Goal: Task Accomplishment & Management: Complete application form

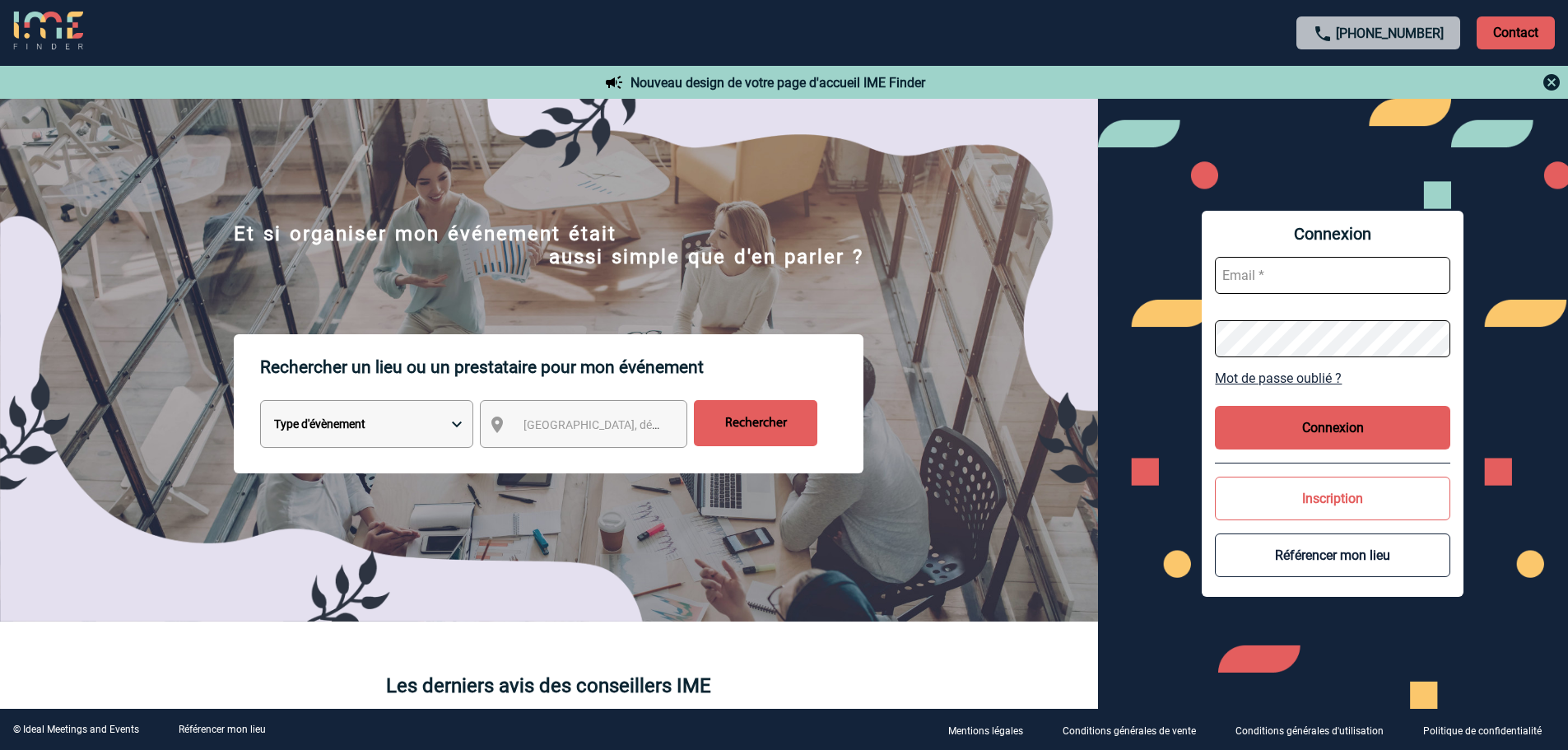
click at [1151, 517] on div "Connexion Mot de passe oublié ? Connexion Inscription Référencer mon lieu" at bounding box center [1333, 403] width 471 height 610
click at [1349, 276] on input "text" at bounding box center [1332, 275] width 236 height 37
type input "cecile.lauret@nissanfinance.fr"
click at [1343, 427] on button "Connexion" at bounding box center [1332, 428] width 236 height 43
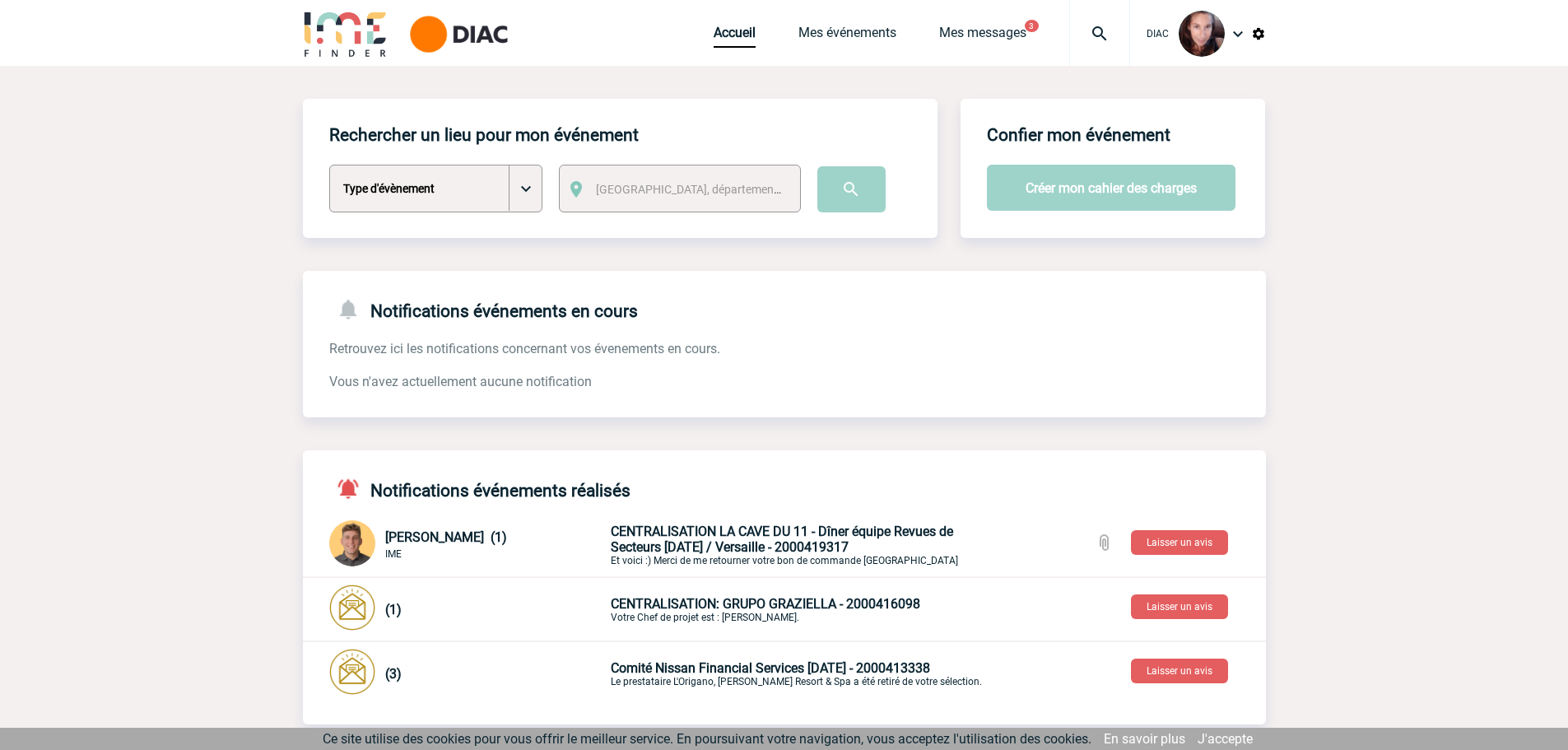
click at [524, 185] on select "Type d'évènement Séminaire avec nuitée Séminaire sans nuitée Repas de groupe Te…" at bounding box center [435, 188] width 213 height 48
select select "3"
click at [329, 166] on select "Type d'évènement Séminaire avec nuitée Séminaire sans nuitée Repas de groupe Te…" at bounding box center [435, 188] width 213 height 48
click at [679, 180] on span "Ville, département, région..." at bounding box center [694, 189] width 209 height 23
type input "69000"
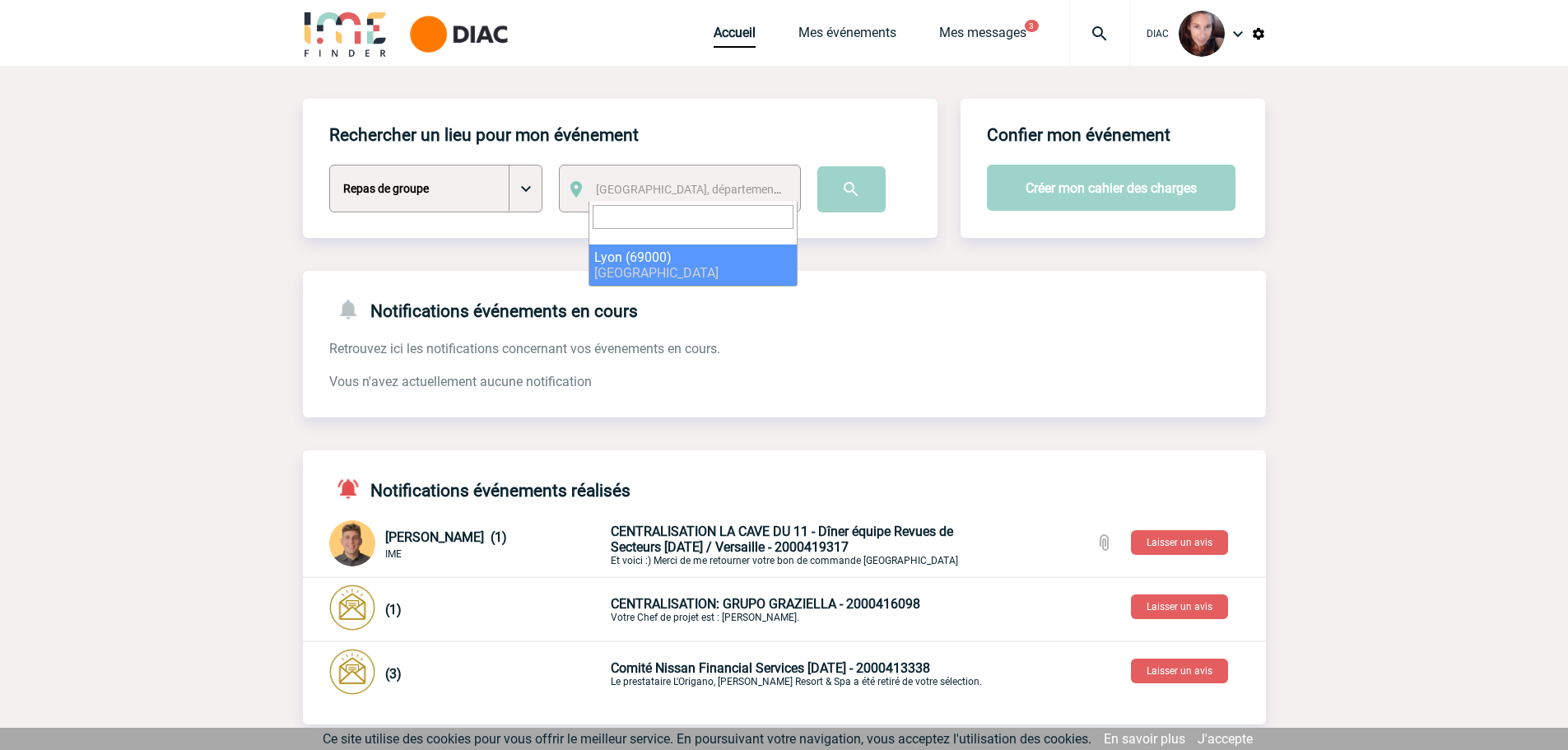
select select "36544"
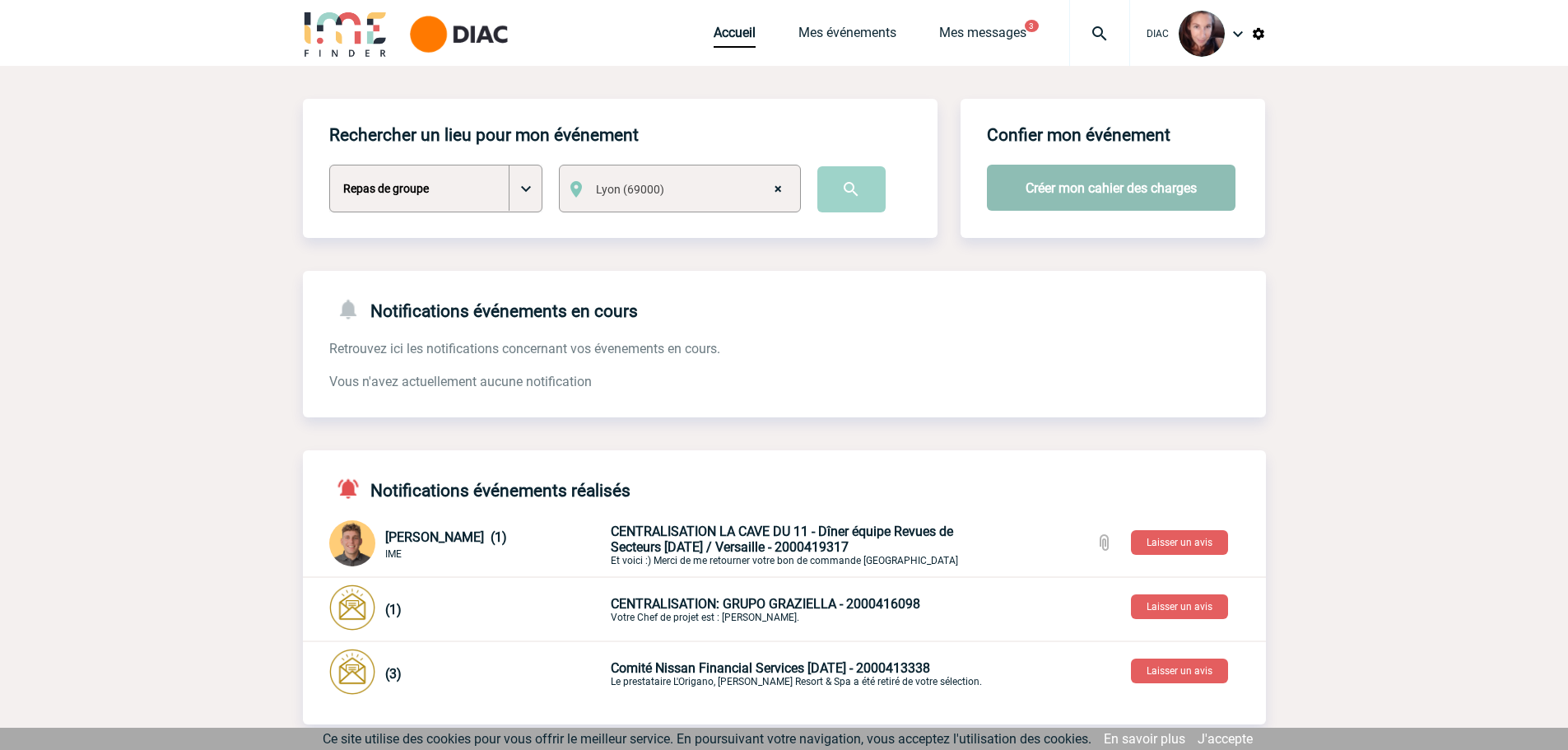
click at [1131, 202] on button "Créer mon cahier des charges" at bounding box center [1111, 188] width 249 height 46
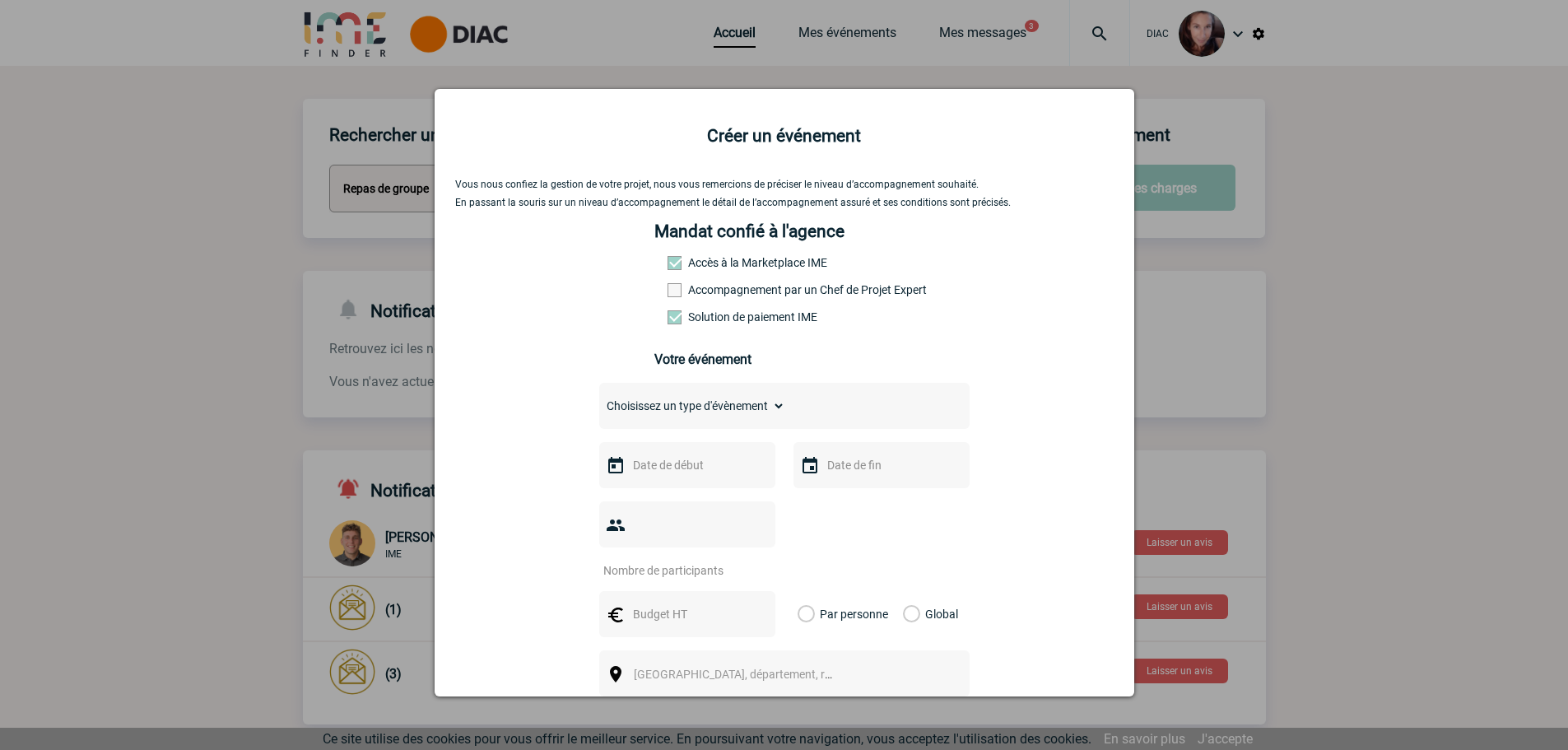
click at [765, 414] on select "Choisissez un type d'évènement Séminaire avec nuitée Séminaire sans nuitée Repa…" at bounding box center [692, 405] width 186 height 23
select select "3"
click at [599, 399] on select "Choisissez un type d'évènement Séminaire avec nuitée Séminaire sans nuitée Repa…" at bounding box center [692, 405] width 186 height 23
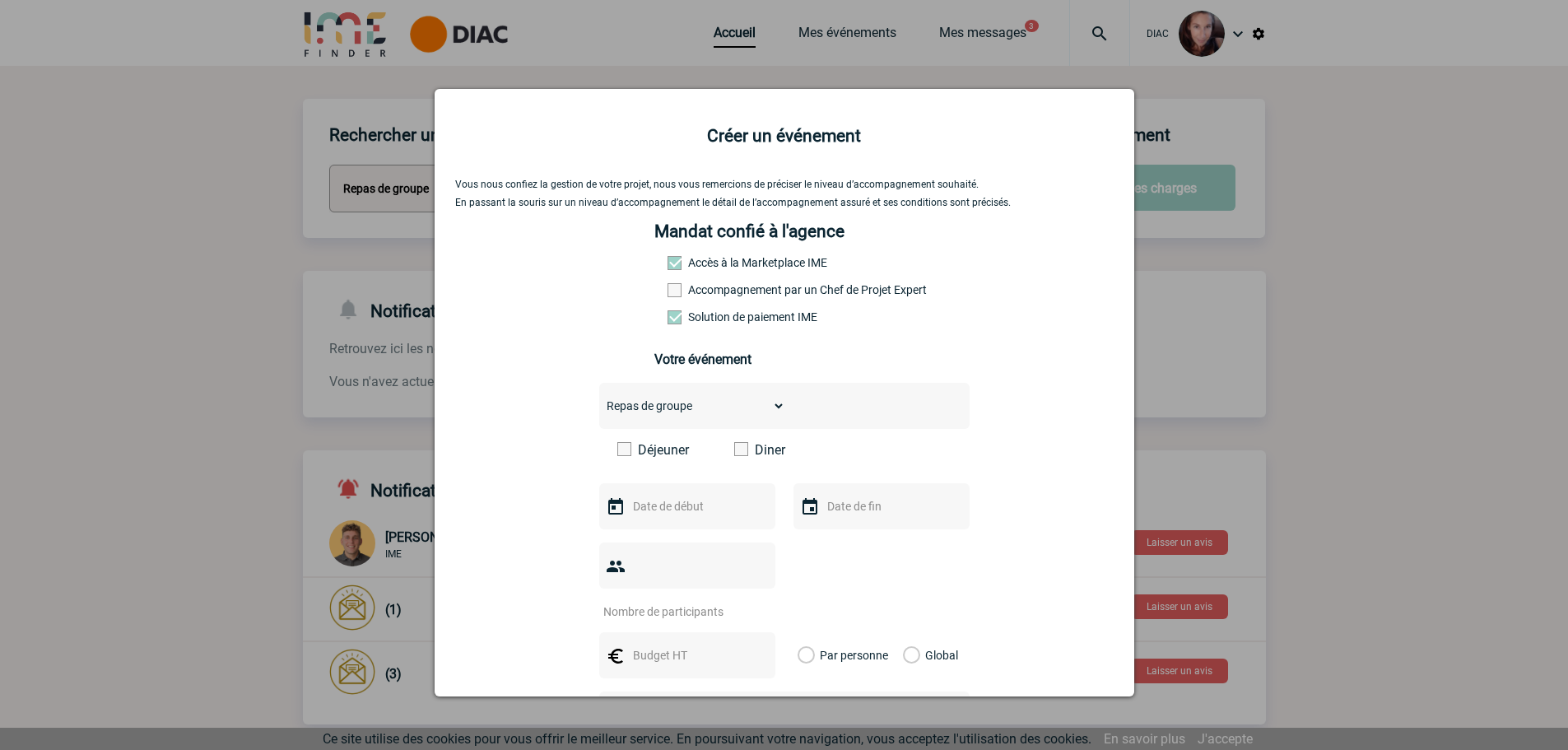
click at [737, 452] on span at bounding box center [741, 448] width 14 height 14
click at [0, 0] on input "Diner" at bounding box center [0, 0] width 0 height 0
click at [688, 502] on input "text" at bounding box center [685, 506] width 114 height 22
click at [837, 289] on span "Suivant" at bounding box center [836, 288] width 13 height 13
click at [641, 383] on link "8" at bounding box center [642, 383] width 30 height 29
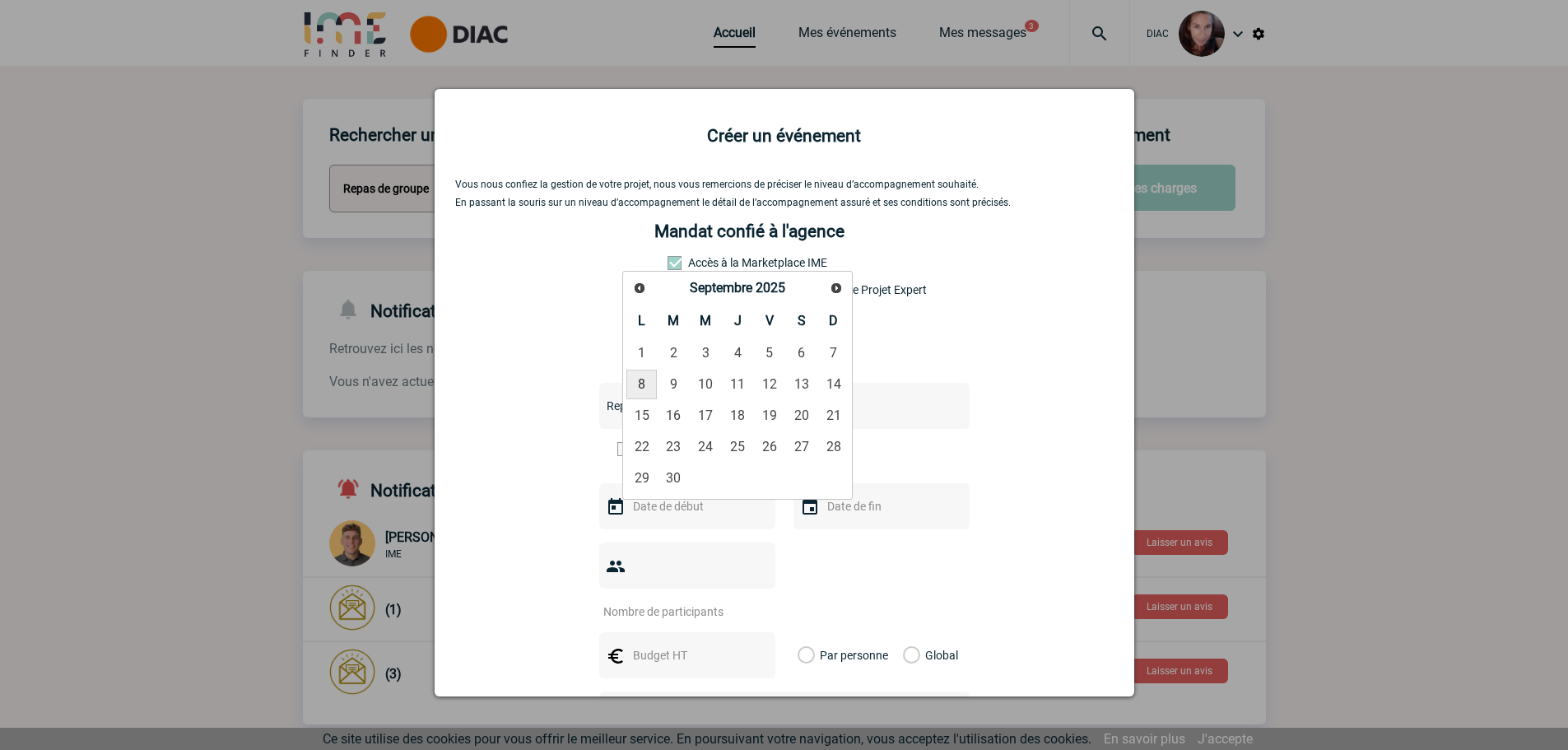
type input "08-09-2025"
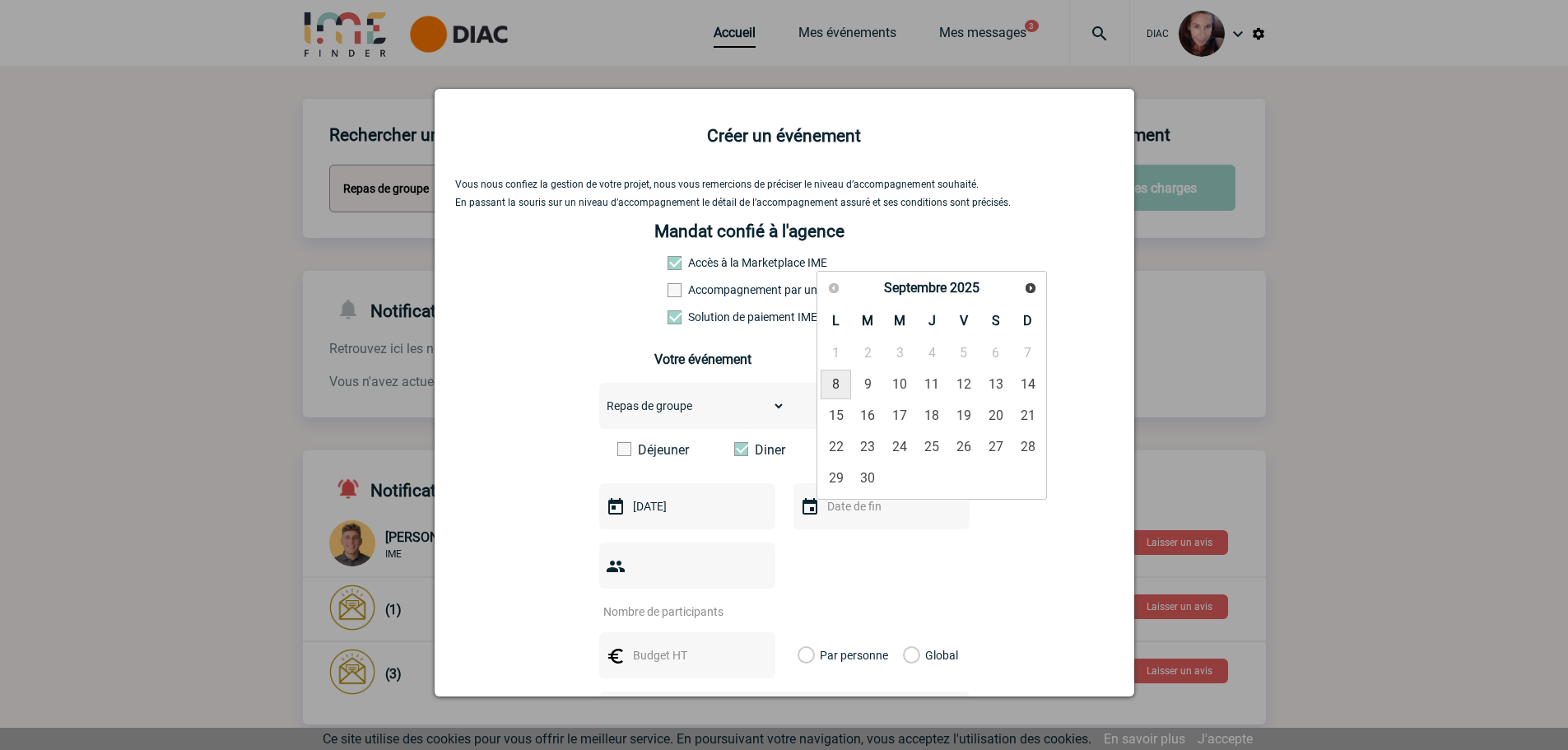
click at [864, 511] on input "text" at bounding box center [879, 506] width 114 height 22
click at [838, 384] on link "8" at bounding box center [836, 383] width 30 height 29
type input "08-09-2025"
click at [666, 601] on input "number" at bounding box center [677, 611] width 155 height 22
click at [751, 601] on input "1" at bounding box center [677, 611] width 155 height 22
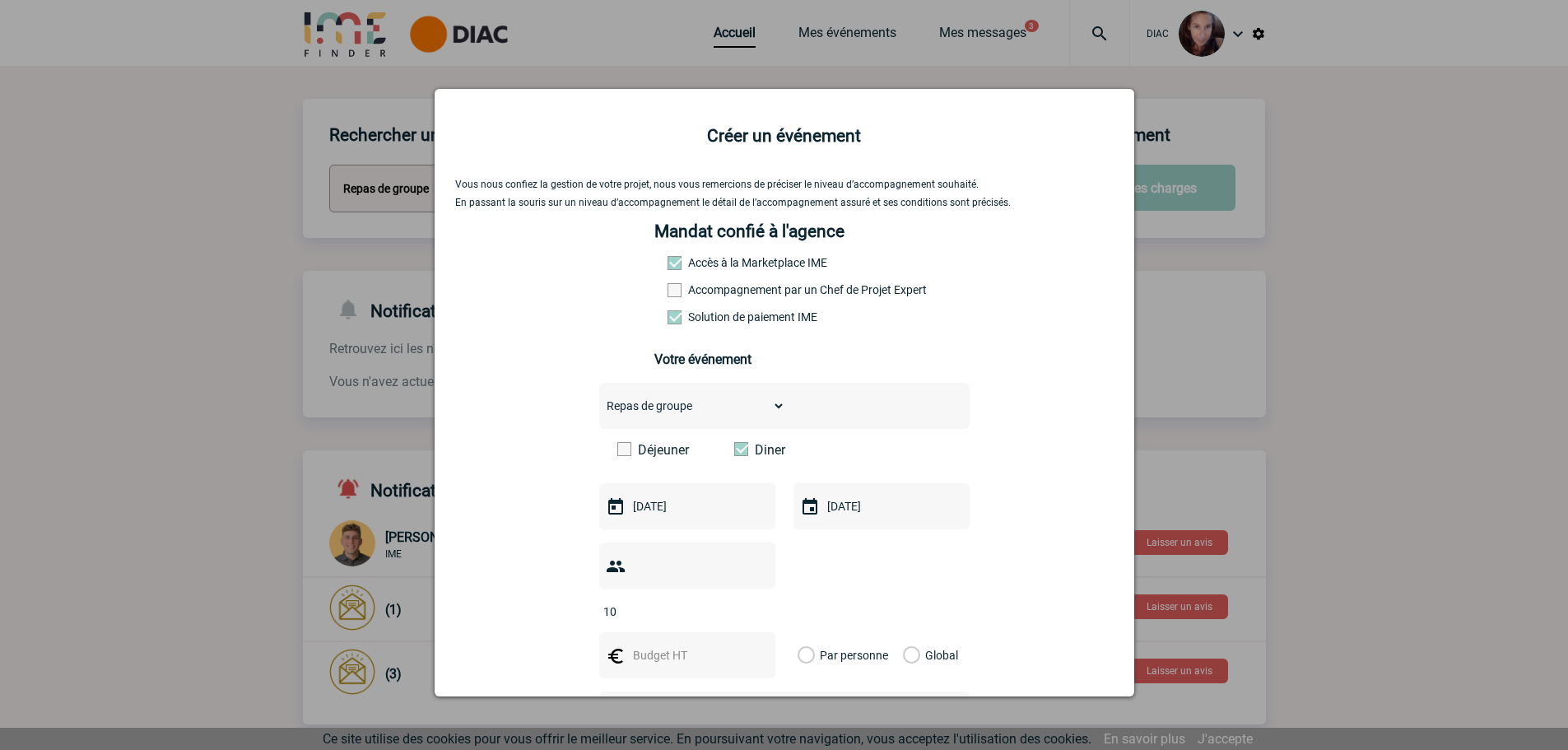
type input "10"
click at [685, 644] on input "text" at bounding box center [685, 655] width 114 height 22
type input "33"
click at [802, 632] on label "Par personne" at bounding box center [806, 655] width 18 height 46
click at [0, 0] on input "Par personne" at bounding box center [0, 0] width 0 height 0
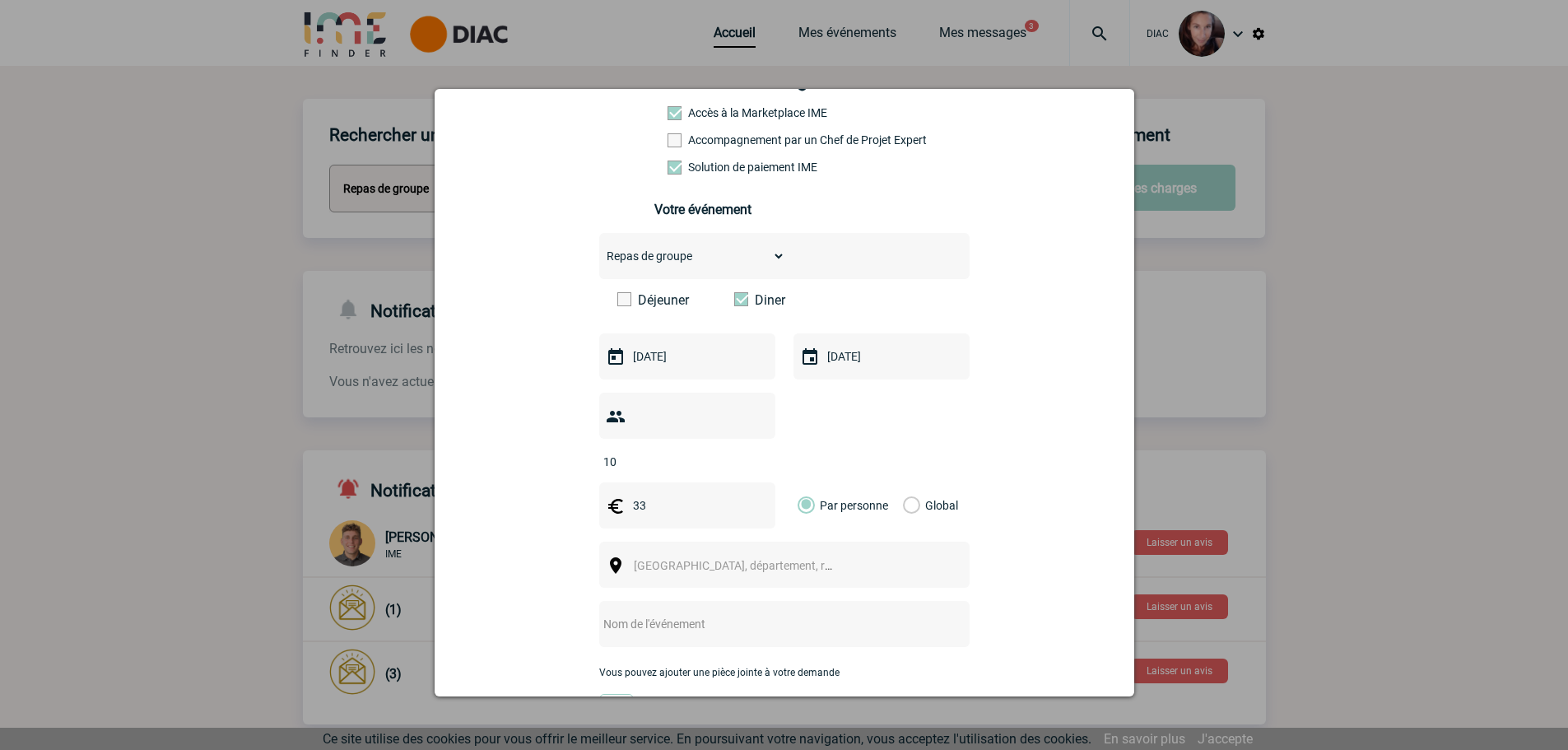
scroll to position [158, 0]
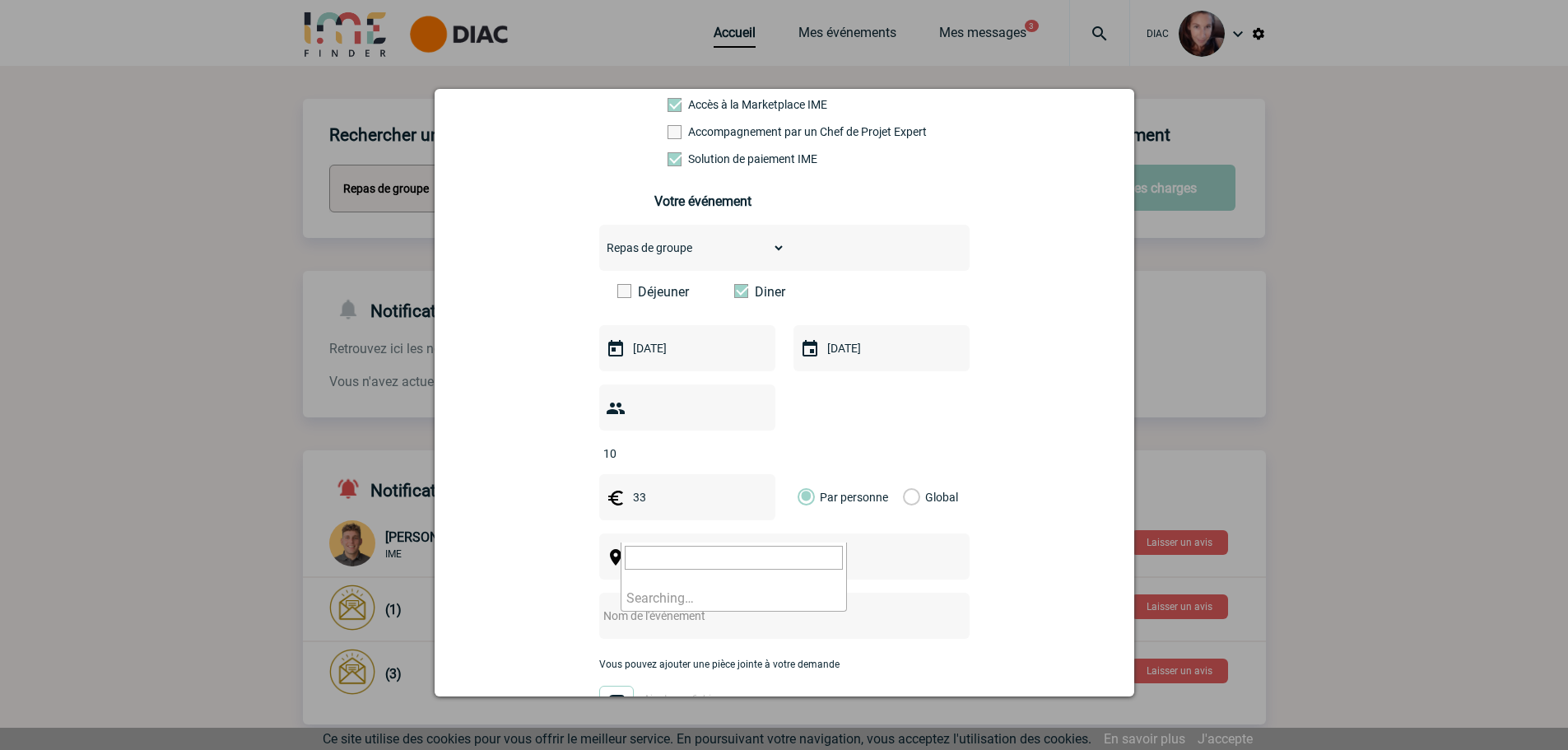
click at [690, 546] on span "Ville, département, région..." at bounding box center [741, 557] width 226 height 23
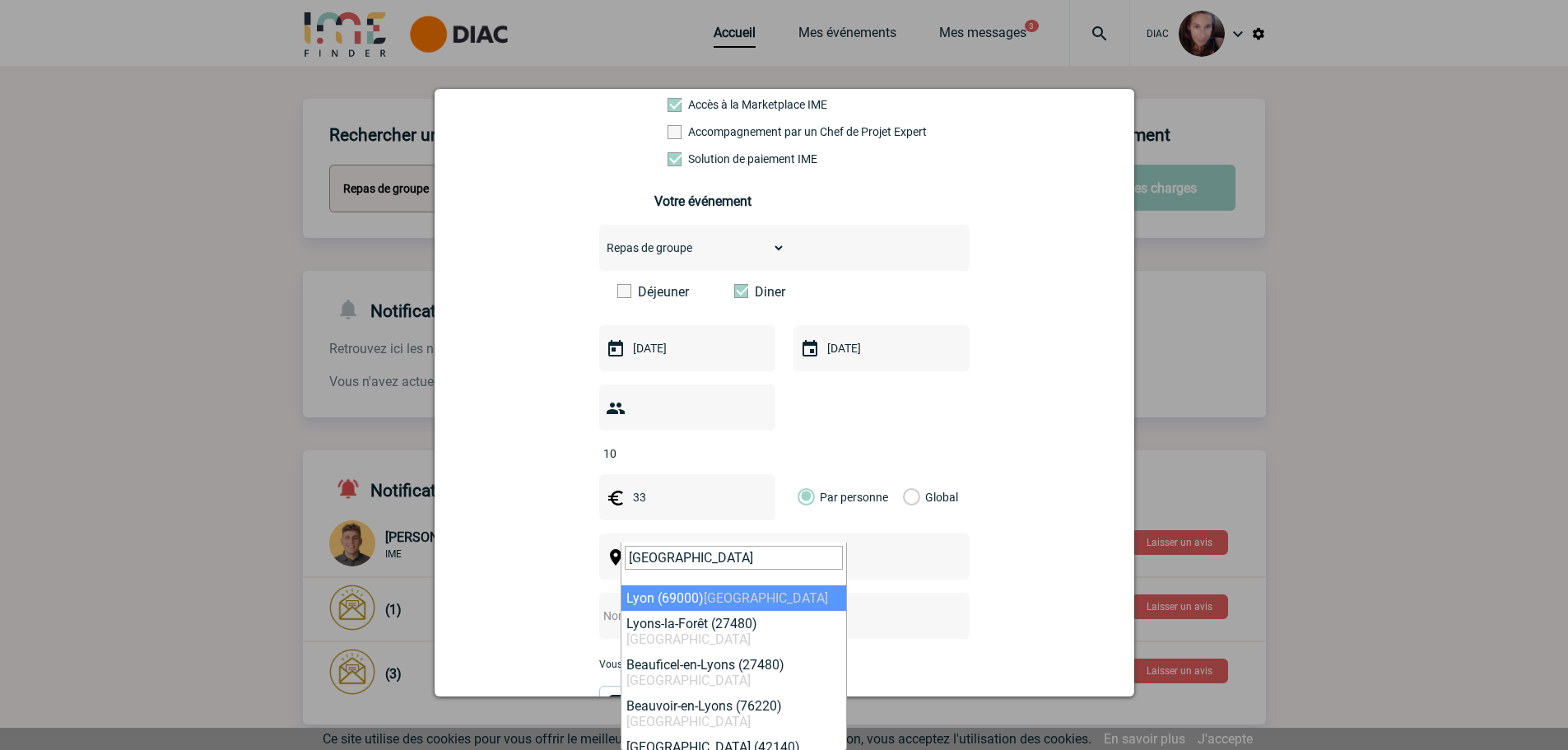
type input "LYON"
select select "36544"
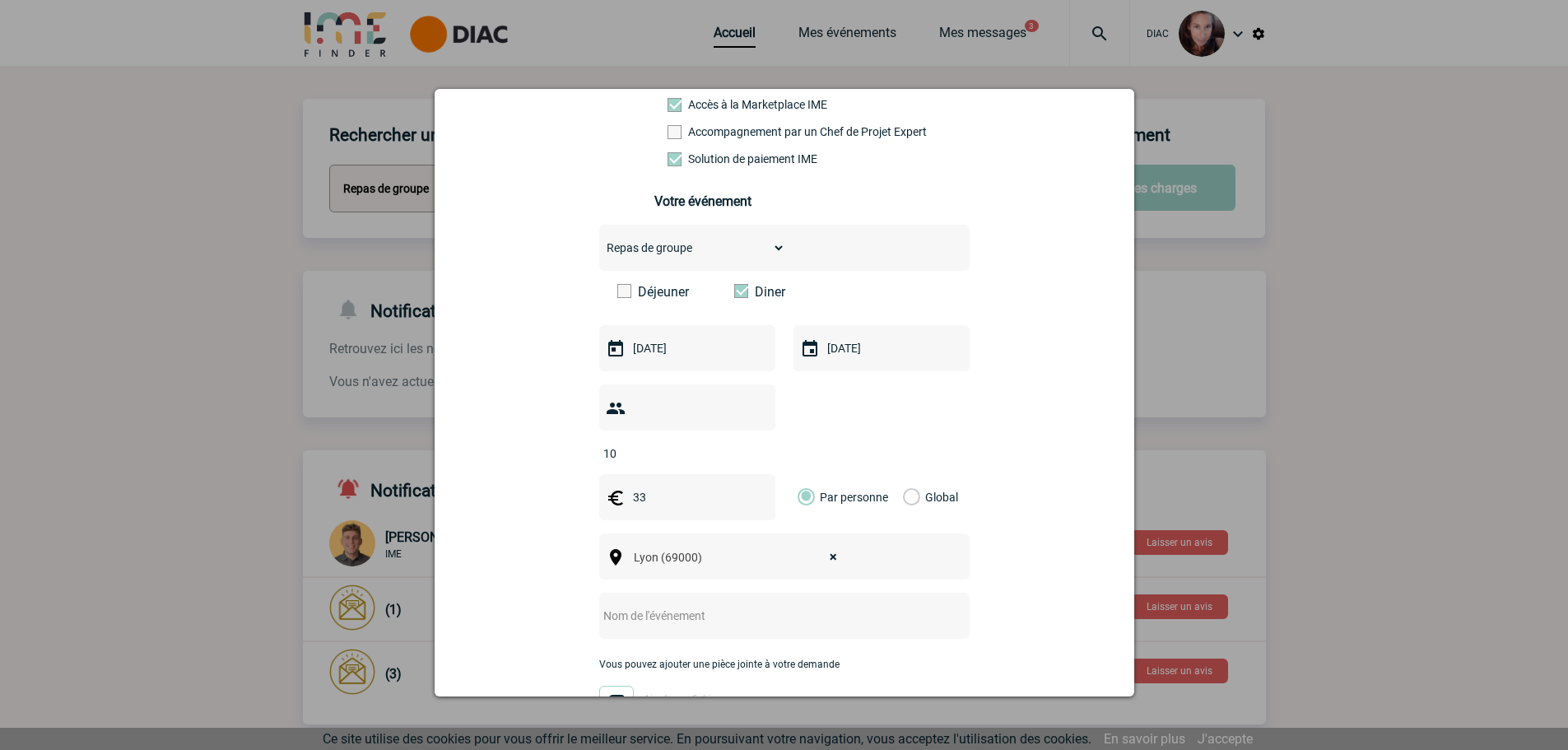
click at [686, 605] on input "text" at bounding box center [762, 615] width 327 height 22
type input "DINIER EQUIPE NISSAN"
click at [607, 686] on img at bounding box center [616, 699] width 35 height 26
click at [0, 0] on input "Ajouter un fichier" at bounding box center [0, 0] width 0 height 0
click at [610, 686] on img at bounding box center [616, 699] width 35 height 26
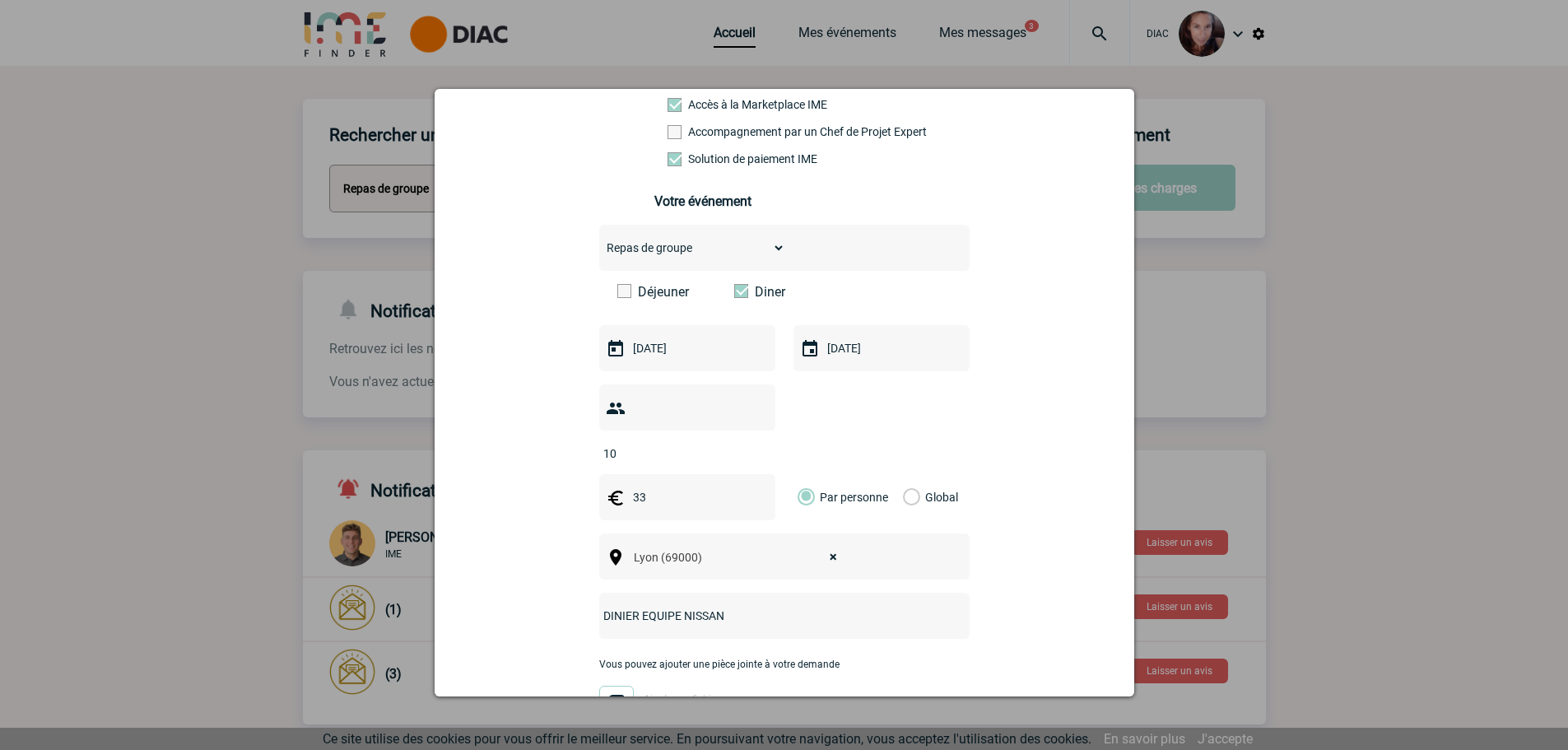
click at [0, 0] on input "Ajouter un fichier" at bounding box center [0, 0] width 0 height 0
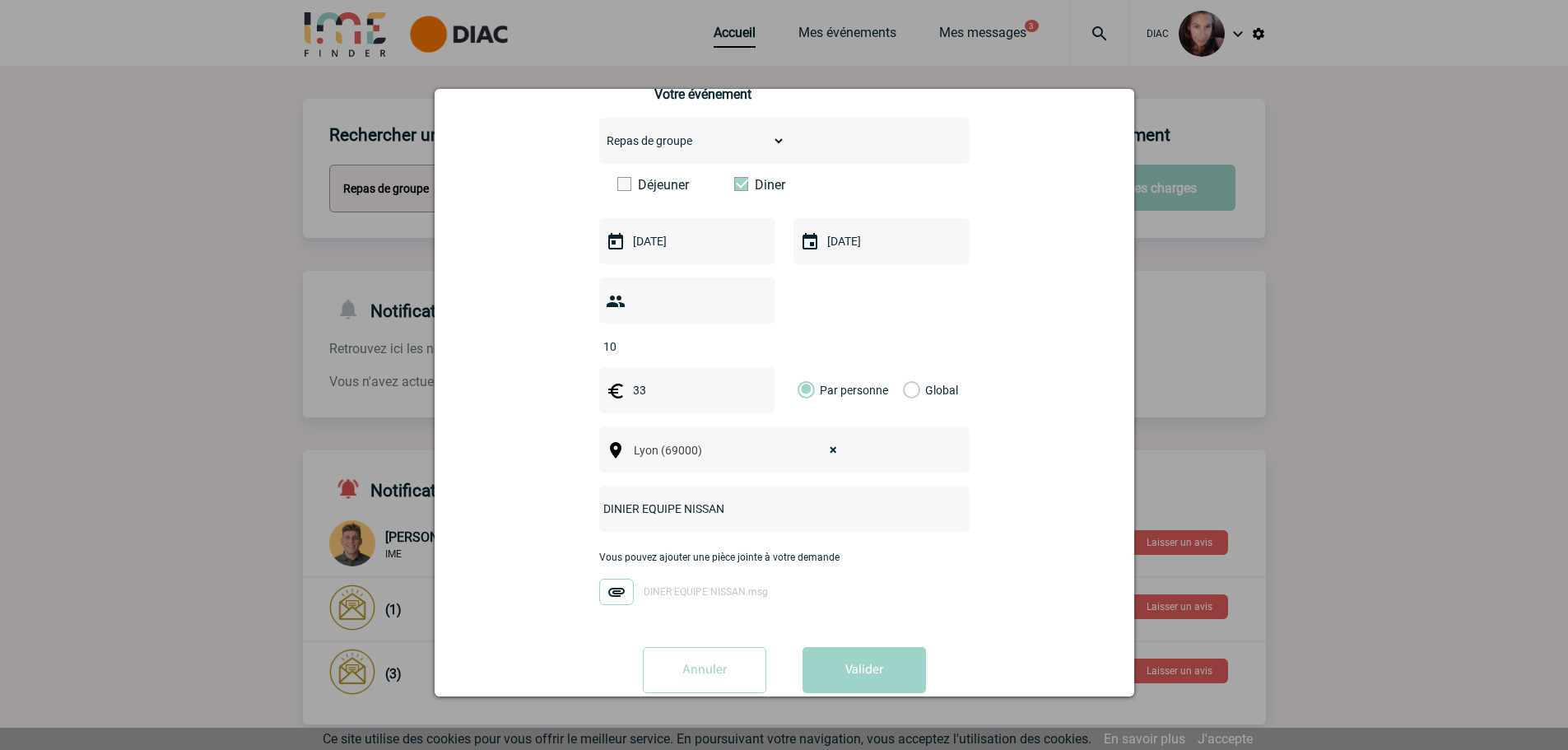
scroll to position [272, 0]
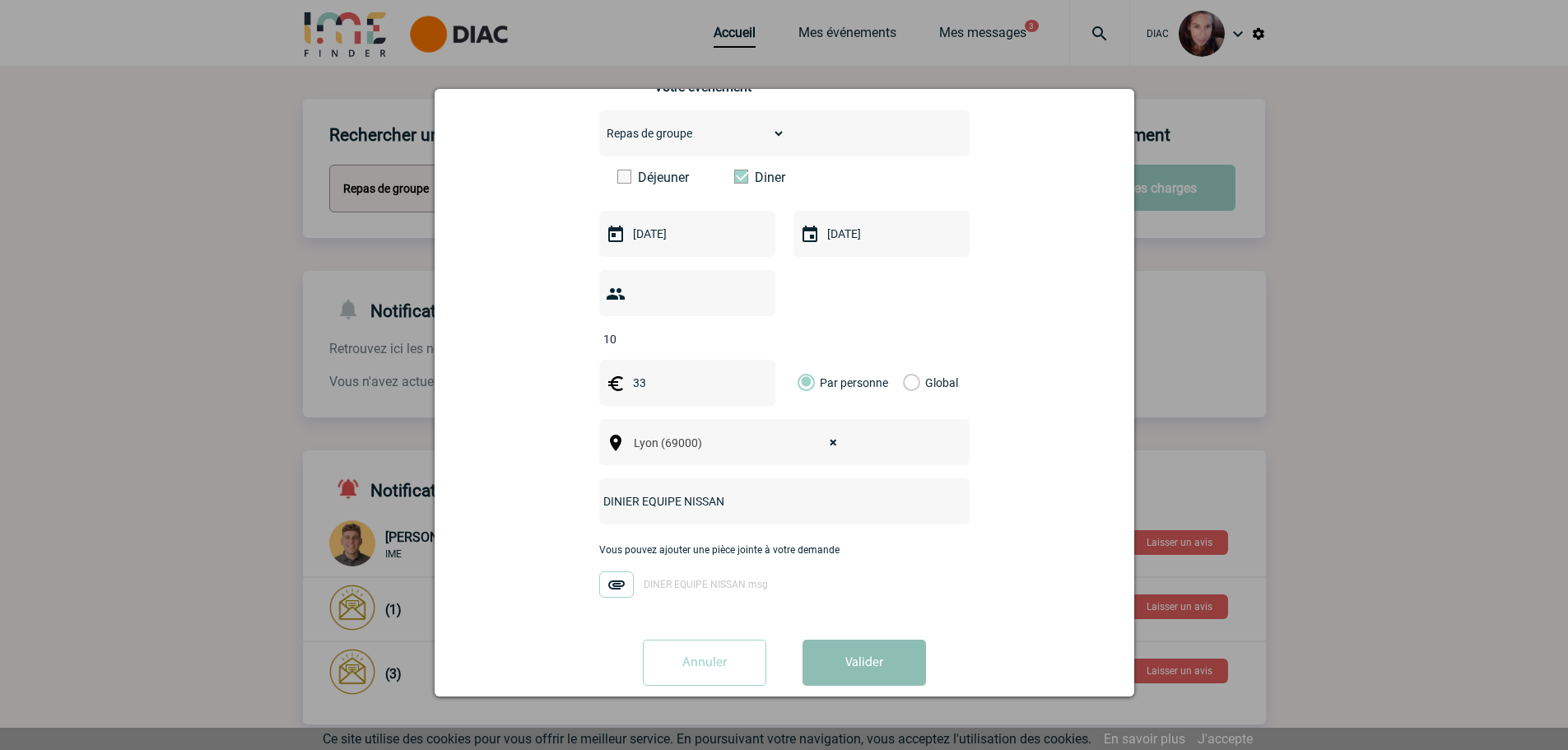
click at [858, 649] on button "Valider" at bounding box center [864, 662] width 123 height 46
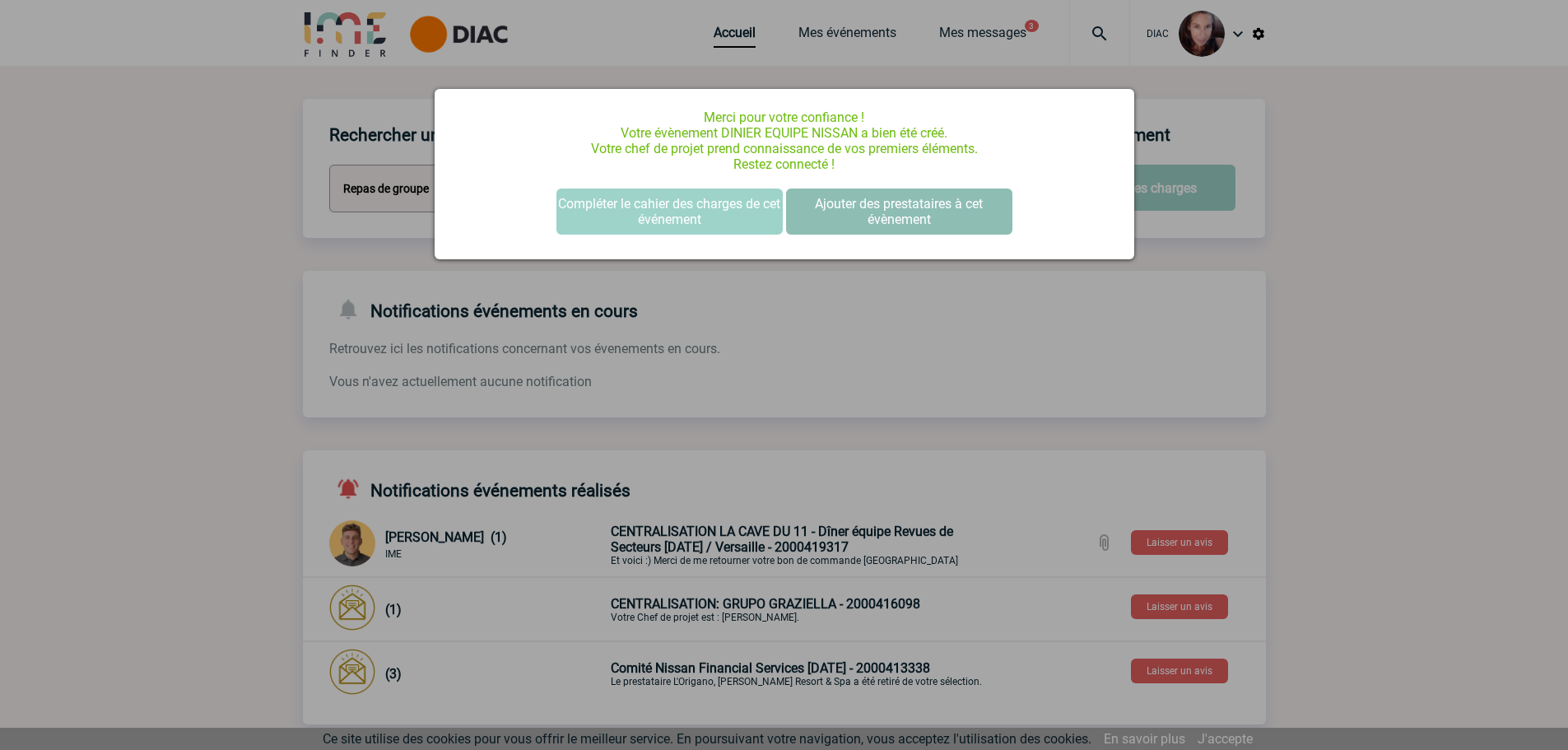
click at [849, 210] on button "Ajouter des prestataires à cet évènement" at bounding box center [899, 211] width 226 height 46
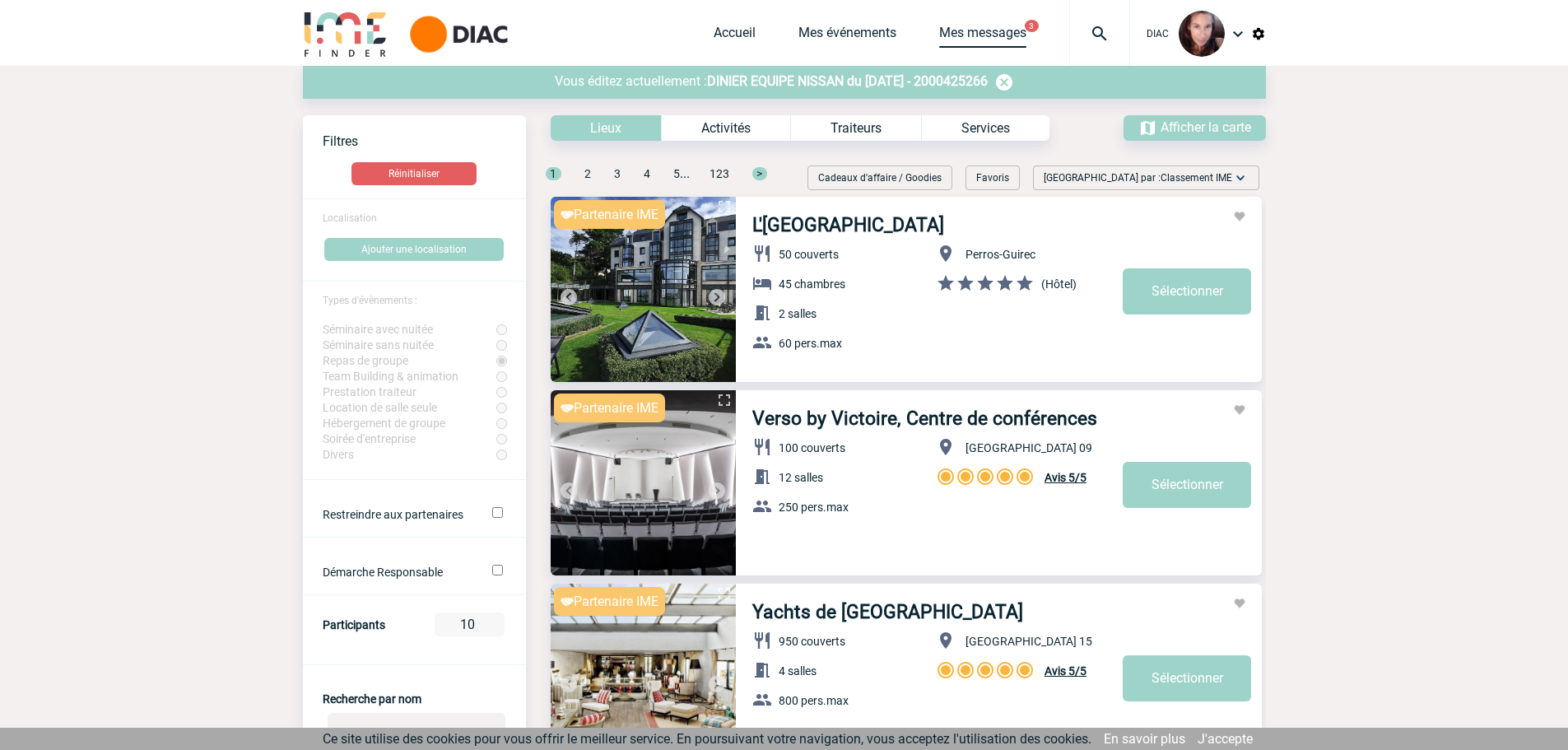
click at [989, 33] on link "Mes messages" at bounding box center [983, 36] width 88 height 23
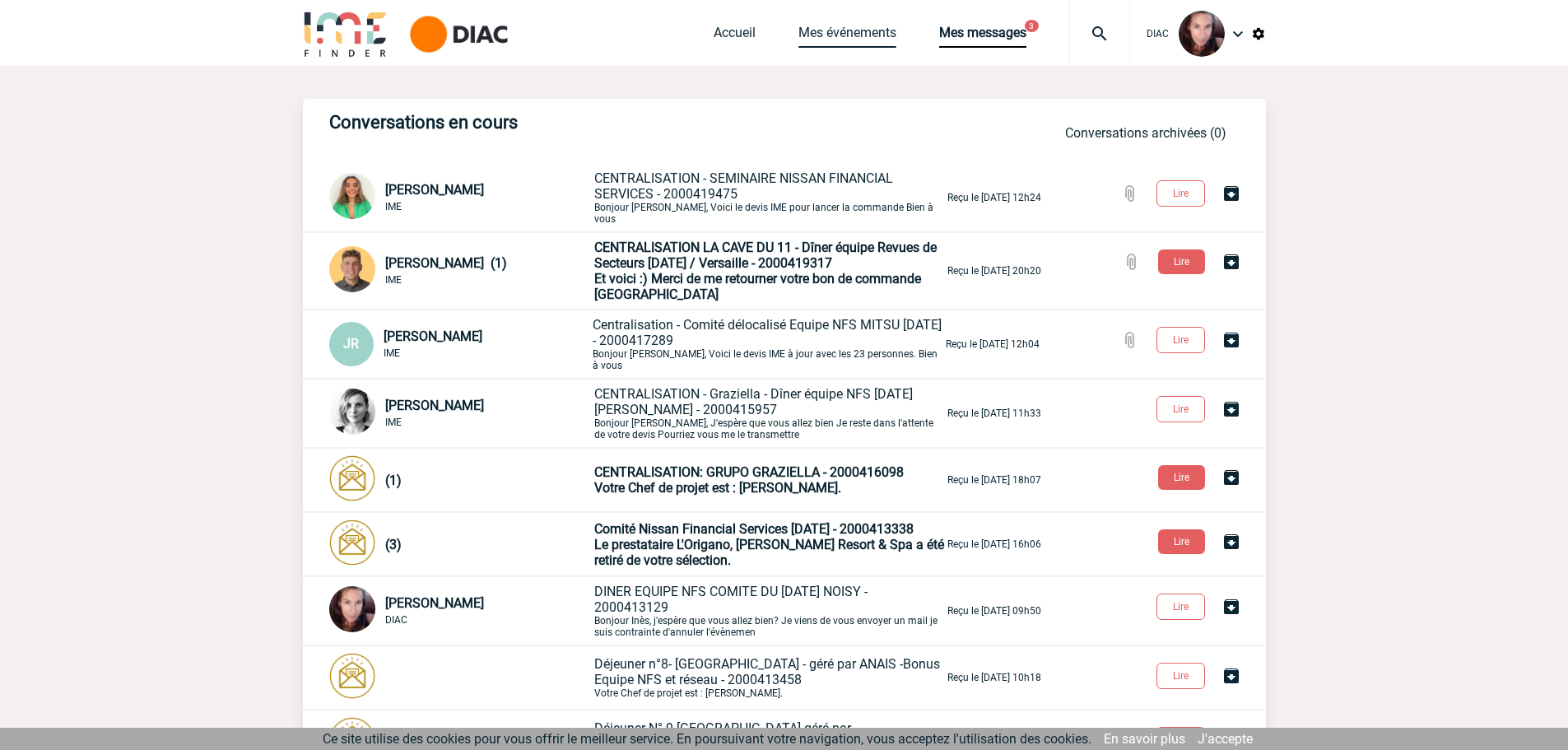
click at [844, 33] on link "Mes événements" at bounding box center [847, 36] width 98 height 23
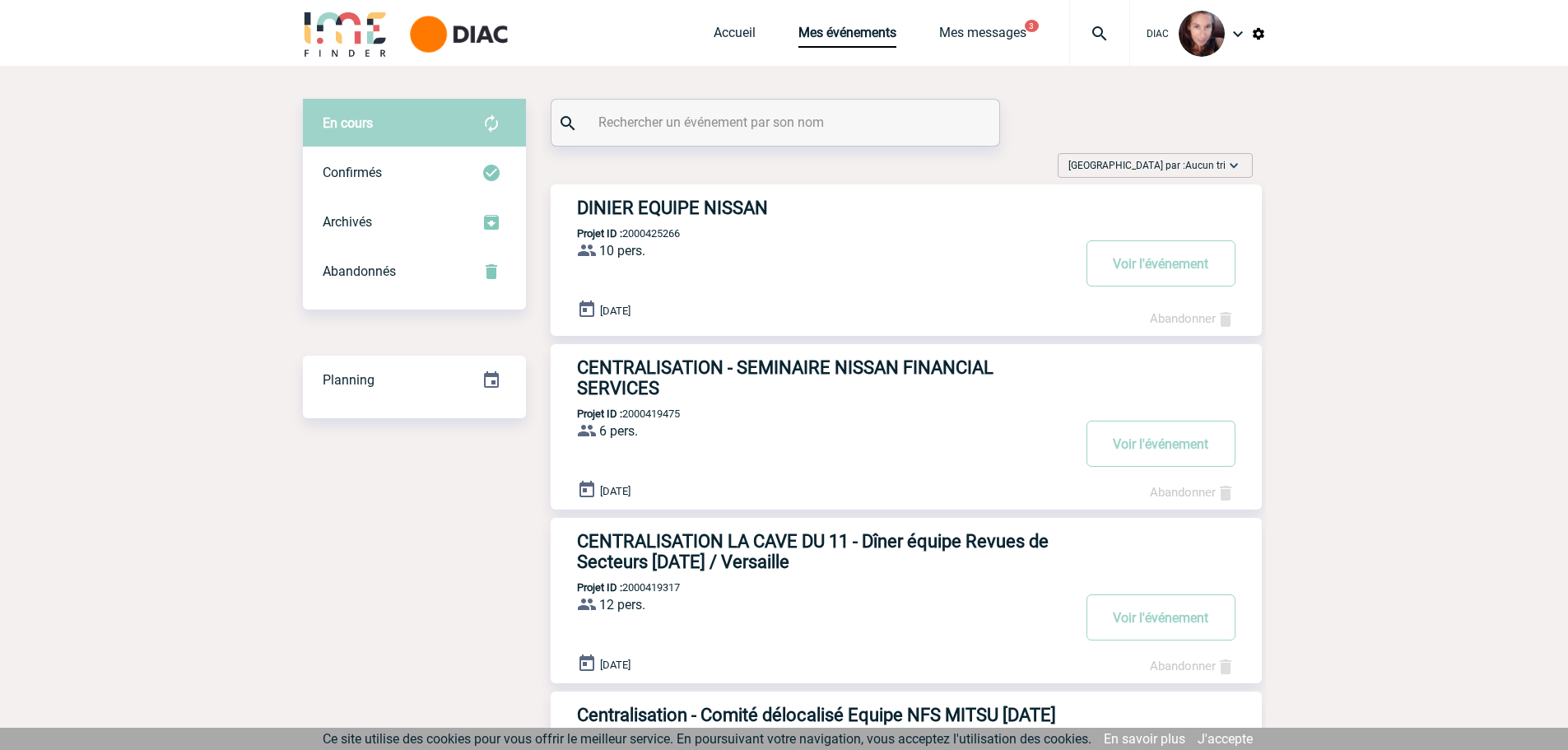
click at [686, 211] on h3 "DINIER EQUIPE NISSAN" at bounding box center [824, 208] width 494 height 21
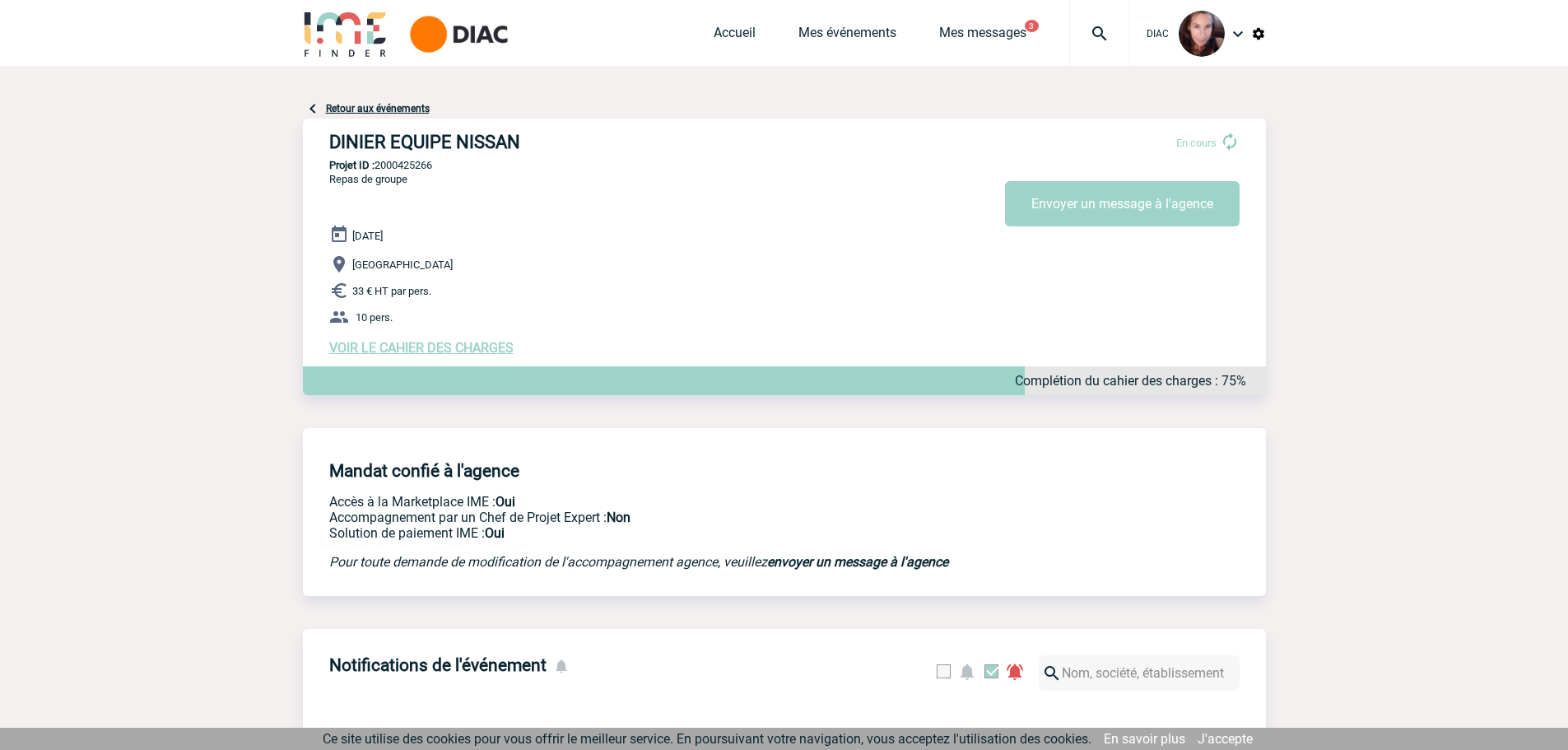
click at [364, 139] on h3 "DINIER EQUIPE NISSAN" at bounding box center [576, 142] width 494 height 21
click at [1096, 208] on button "Envoyer un message à l'agence" at bounding box center [1122, 204] width 235 height 45
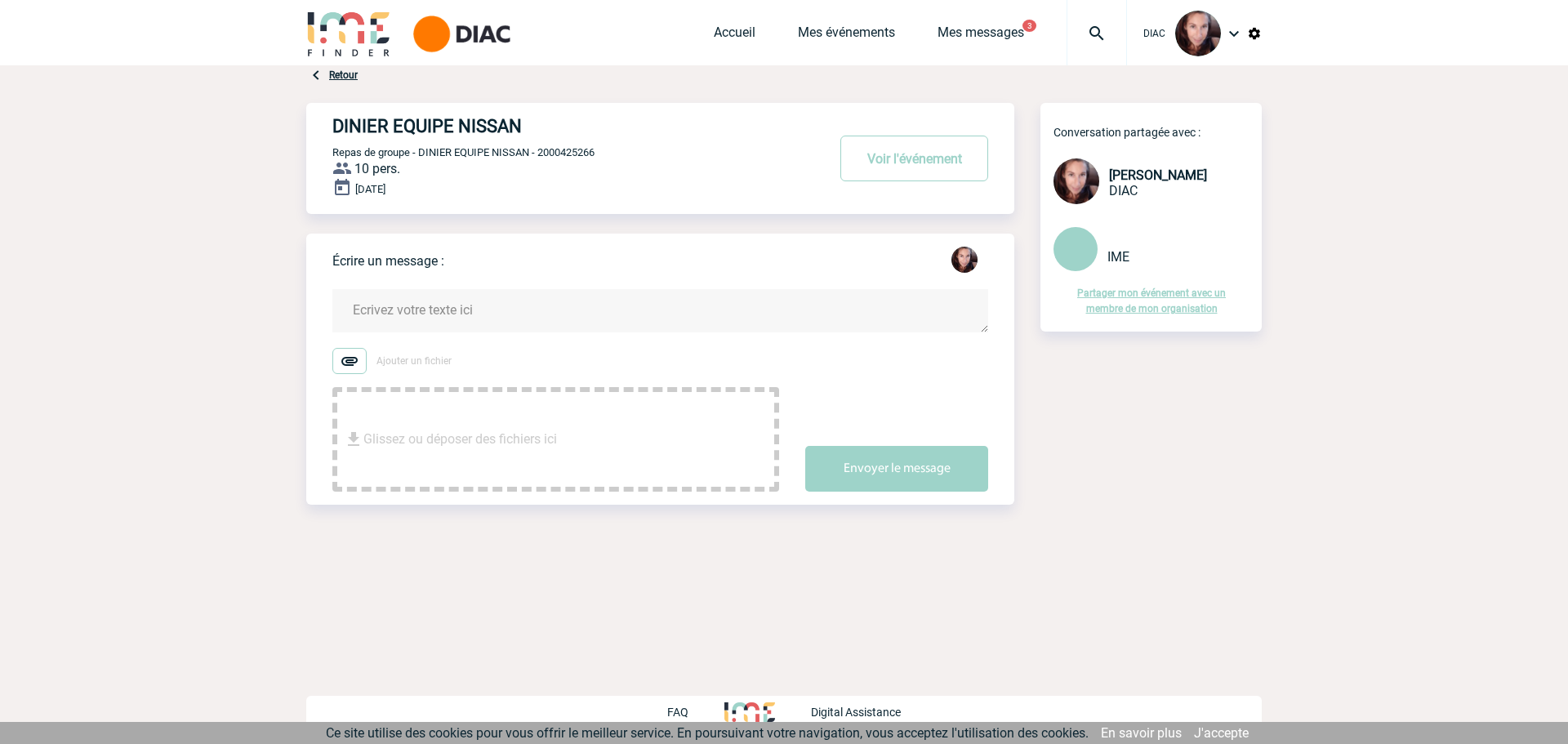
click at [366, 310] on textarea at bounding box center [660, 310] width 655 height 43
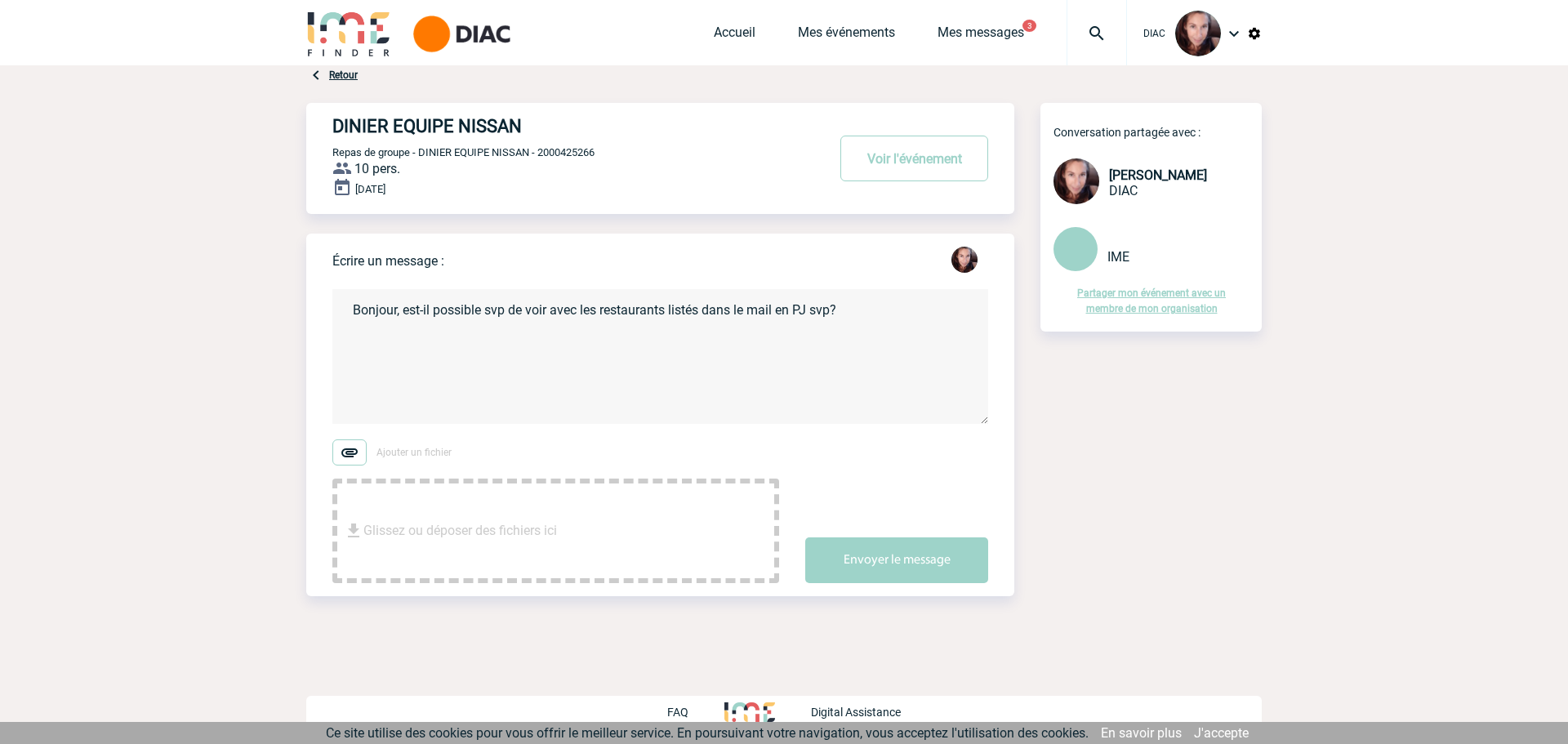
click at [413, 355] on textarea "Bonjour, est-il possible svp de voir avec les restaurants listés dans le mail e…" at bounding box center [660, 356] width 655 height 135
paste textarea "- La brasserie de l’Est https://www.maisons-bocuse.com/nos-brasseries/brasserie…"
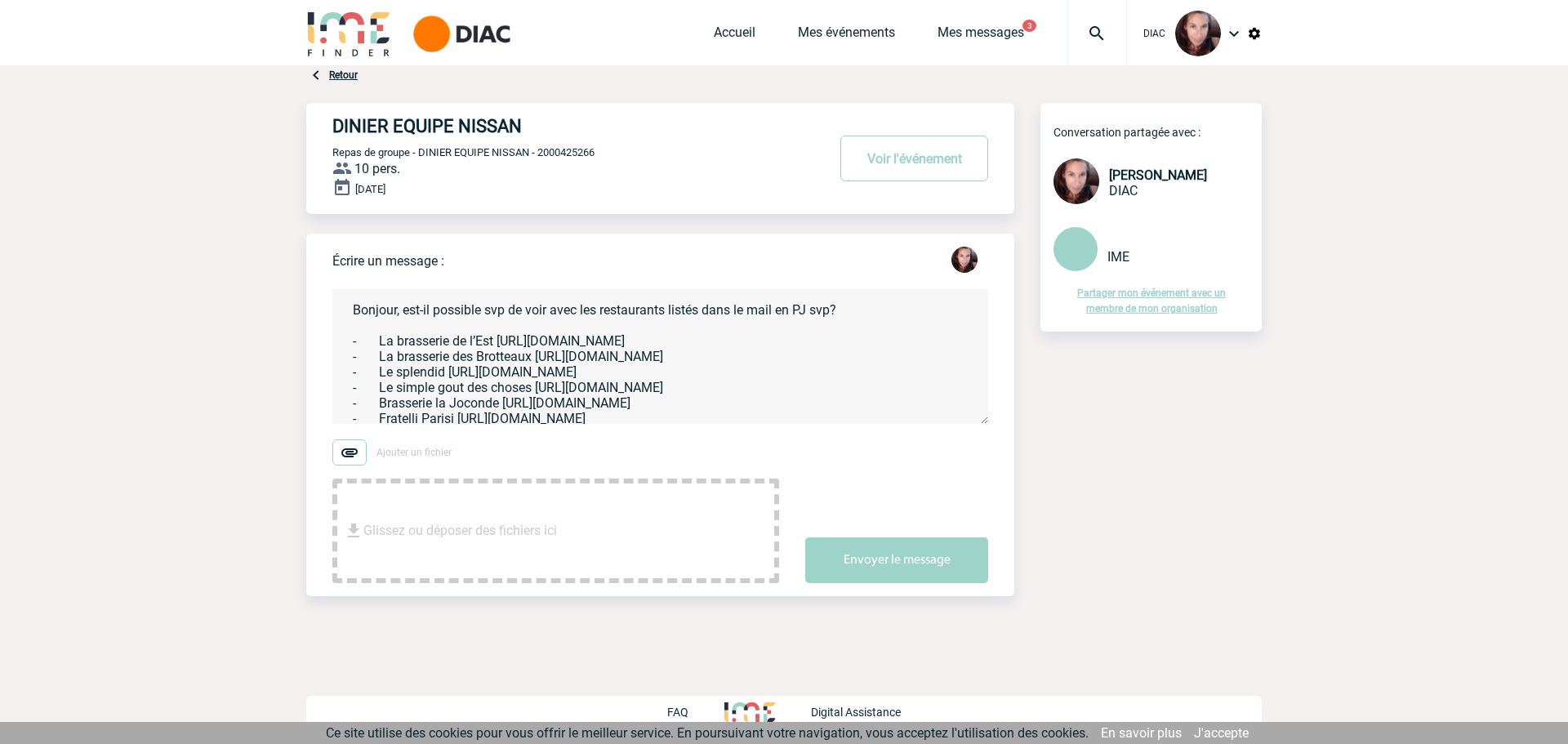
click at [413, 355] on textarea "Bonjour, est-il possible svp de voir avec les restaurants listés dans le mail e…" at bounding box center [660, 356] width 655 height 135
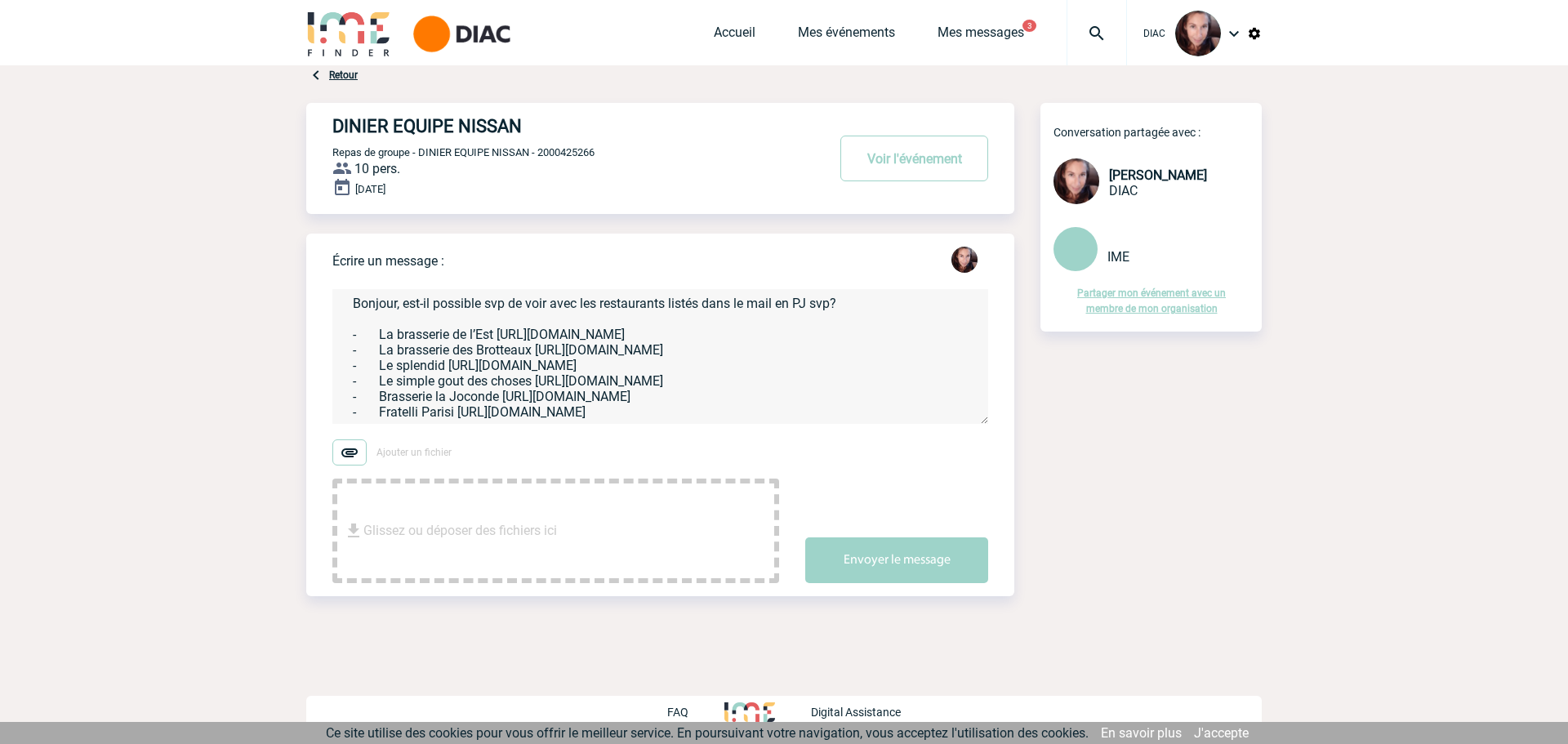
click at [553, 403] on textarea "Bonjour, est-il possible svp de voir avec les restaurants listés dans le mail e…" at bounding box center [660, 356] width 655 height 135
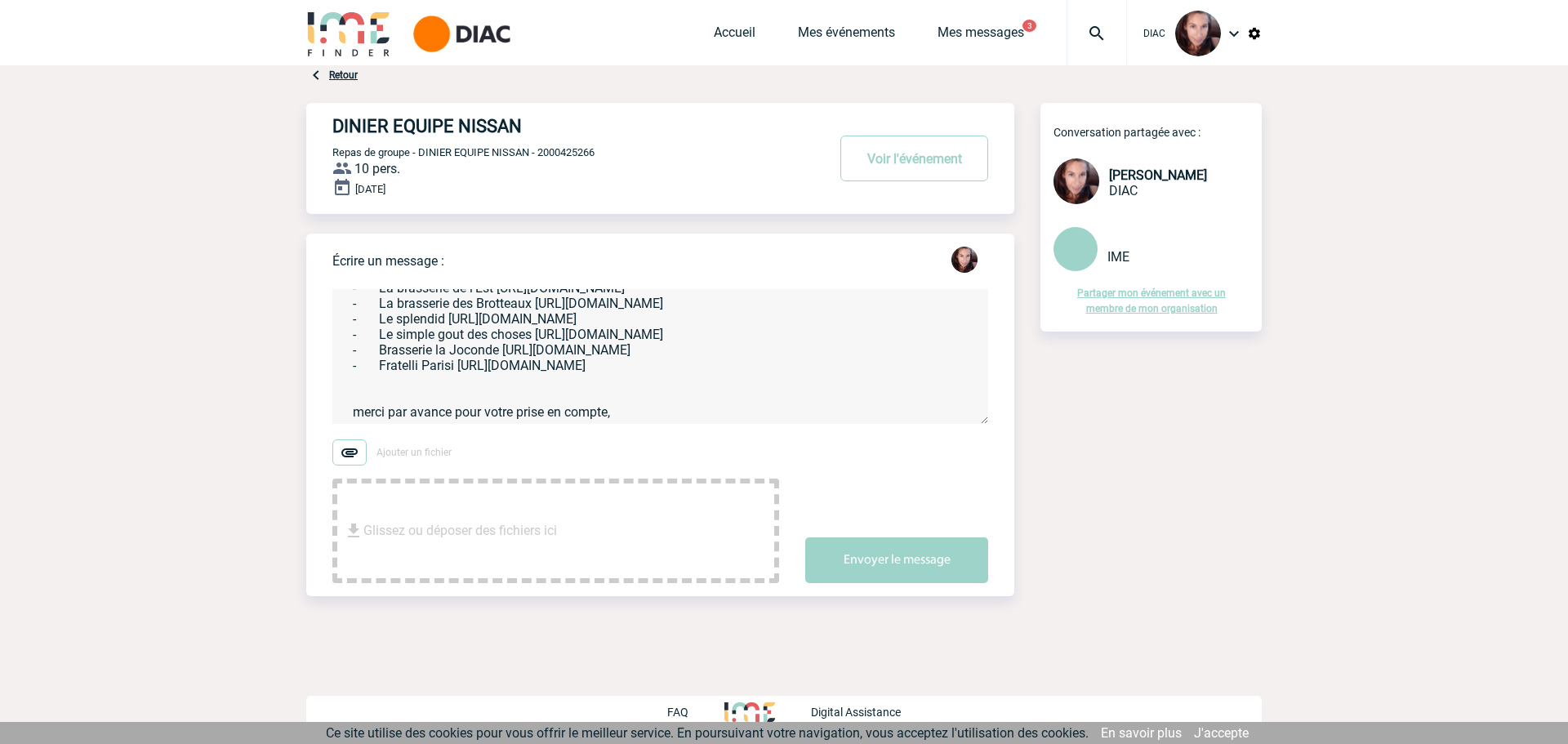
scroll to position [96, 0]
type textarea "Bonjour, est-il possible svp de voir avec les restaurants listés dans le mail e…"
click at [409, 396] on textarea "Bonjour, est-il possible svp de voir avec les restaurants listés dans le mail e…" at bounding box center [660, 356] width 655 height 135
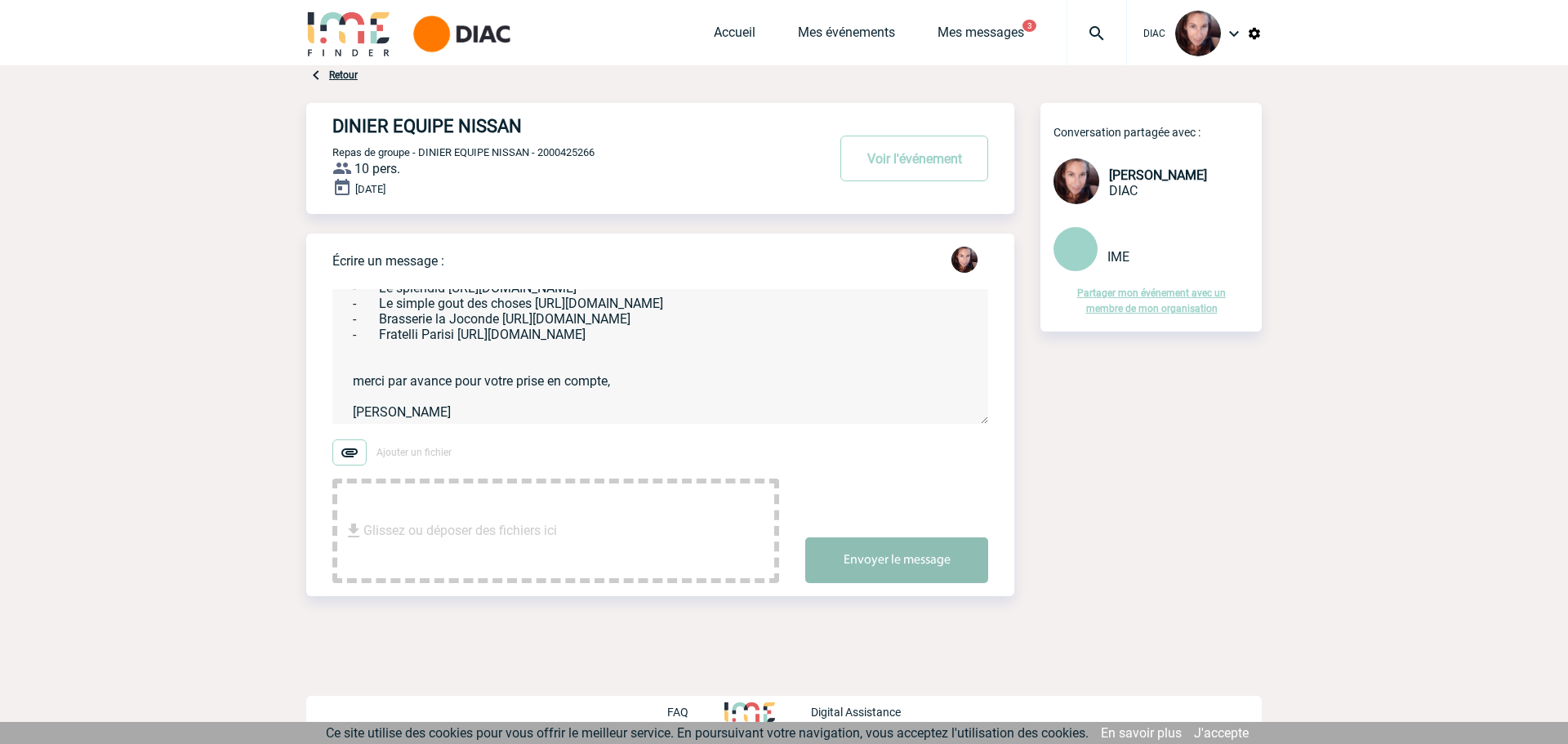
type textarea "Bonjour, est-il possible svp de voir avec les restaurants listés dans le mail e…"
click at [880, 552] on button "Envoyer le message" at bounding box center [897, 560] width 183 height 46
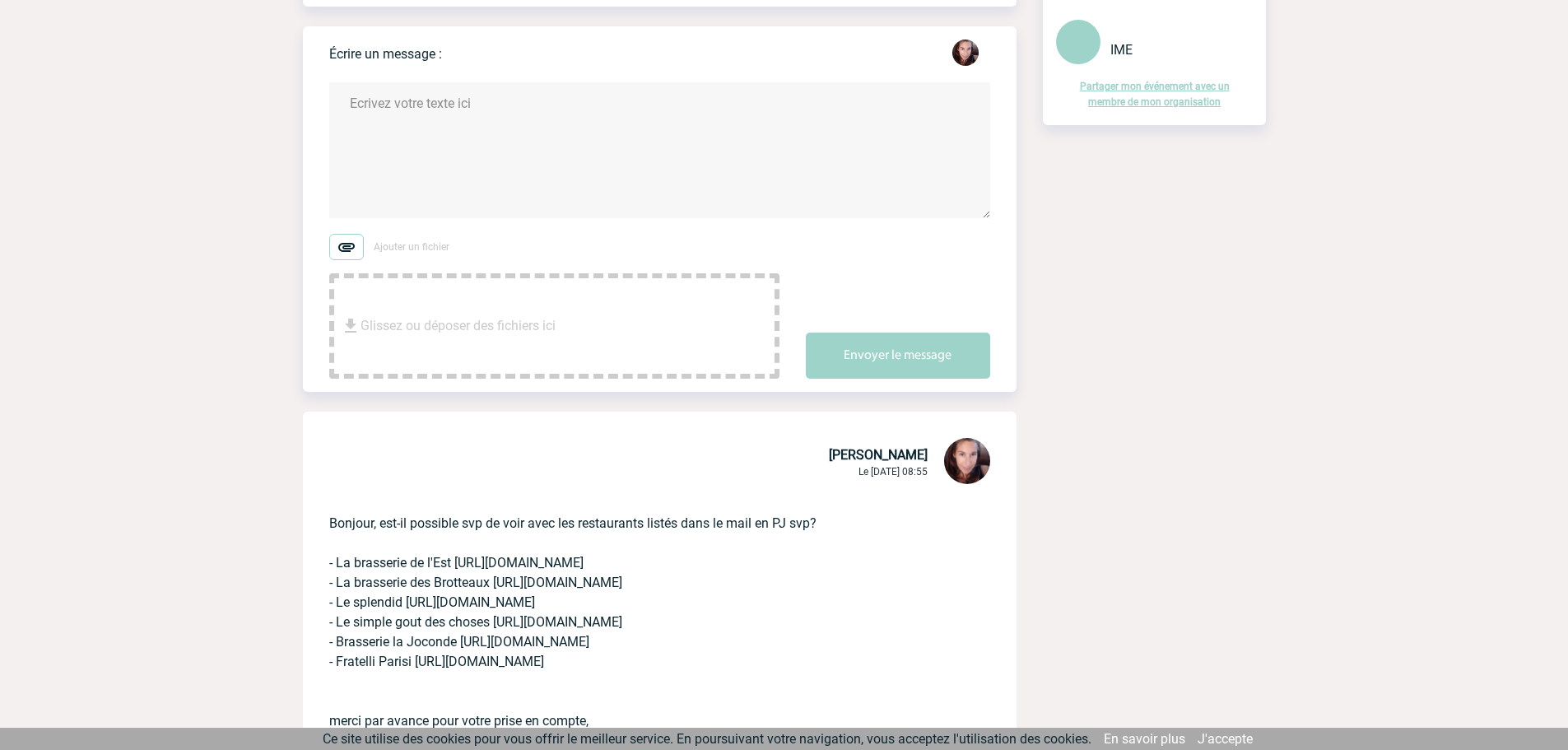
scroll to position [0, 0]
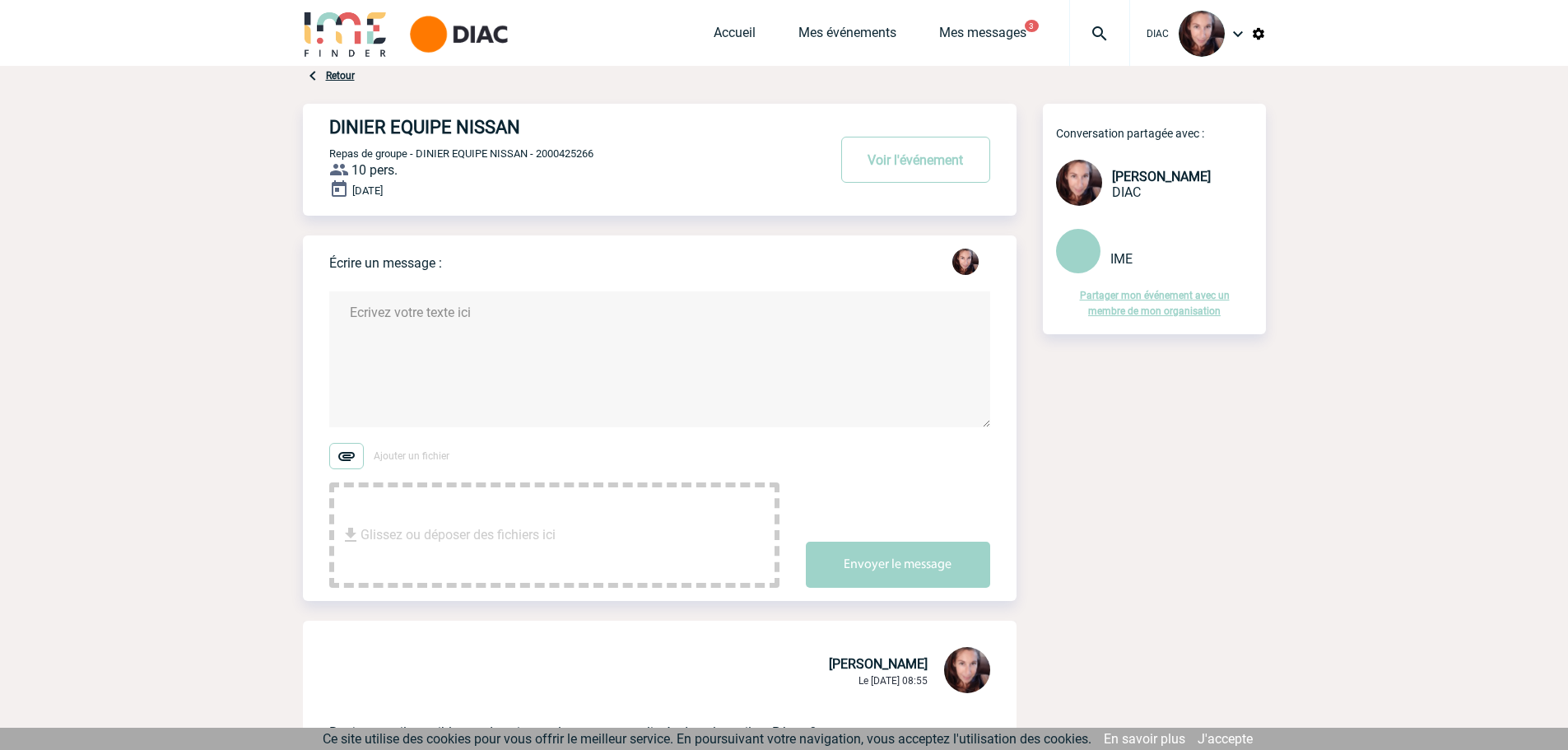
click at [857, 19] on div "Accueil Mes événements Mes messages 3 Projet, client Projet, client" at bounding box center [922, 33] width 416 height 66
click at [850, 27] on link "Mes événements" at bounding box center [847, 36] width 98 height 23
